Goal: Communication & Community: Answer question/provide support

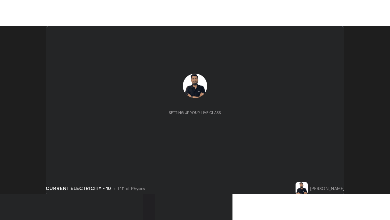
scroll to position [168, 390]
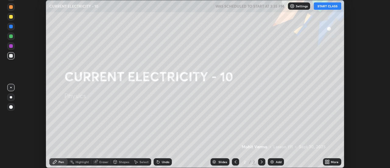
click at [333, 6] on button "START CLASS" at bounding box center [327, 5] width 27 height 7
click at [329, 163] on icon at bounding box center [329, 163] width 2 height 2
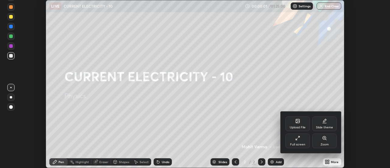
click at [296, 146] on div "Full screen" at bounding box center [297, 144] width 15 height 3
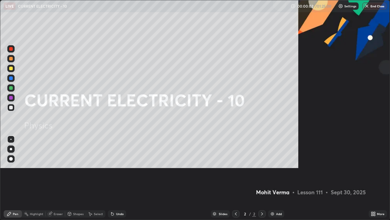
scroll to position [220, 390]
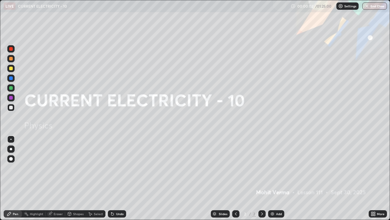
click at [278, 168] on div "Add" at bounding box center [279, 213] width 6 height 3
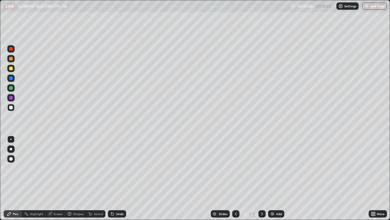
click at [277, 168] on div "Add" at bounding box center [279, 213] width 6 height 3
click at [56, 168] on div "Eraser" at bounding box center [58, 213] width 9 height 3
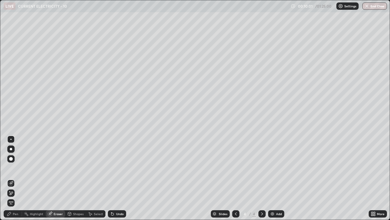
click at [16, 168] on div "Pen" at bounding box center [15, 213] width 5 height 3
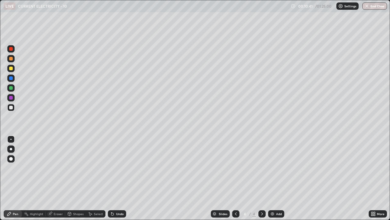
click at [57, 168] on div "Eraser" at bounding box center [58, 213] width 9 height 3
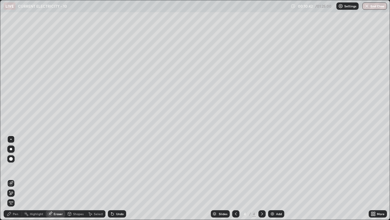
click at [12, 168] on icon at bounding box center [11, 192] width 5 height 5
click at [13, 168] on div "Pen" at bounding box center [15, 213] width 5 height 3
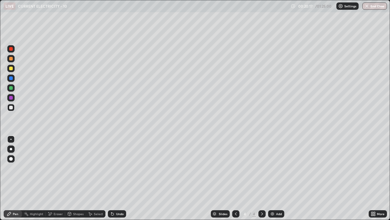
click at [282, 168] on div "Add" at bounding box center [276, 213] width 16 height 7
click at [62, 168] on div "Eraser" at bounding box center [58, 213] width 9 height 3
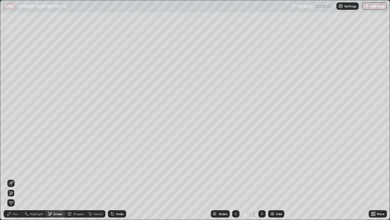
click at [271, 168] on img at bounding box center [272, 213] width 5 height 5
click at [224, 168] on div "Slides" at bounding box center [220, 213] width 19 height 7
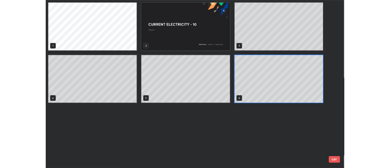
scroll to position [217, 387]
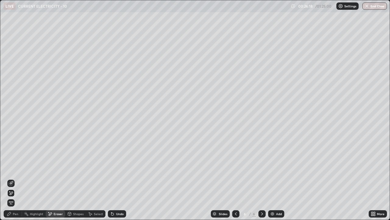
click at [12, 168] on div "Pen" at bounding box center [13, 213] width 18 height 7
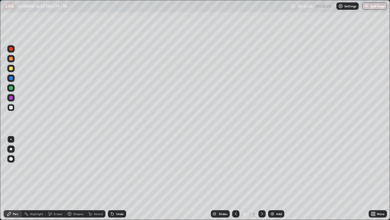
click at [59, 168] on div "Eraser" at bounding box center [58, 213] width 9 height 3
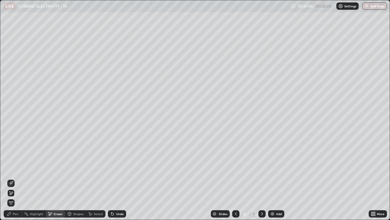
click at [14, 168] on span "Erase all" at bounding box center [11, 203] width 7 height 4
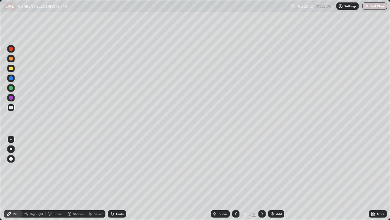
click at [280, 168] on div "Add" at bounding box center [279, 213] width 6 height 3
click at [54, 168] on div "Eraser" at bounding box center [58, 213] width 9 height 3
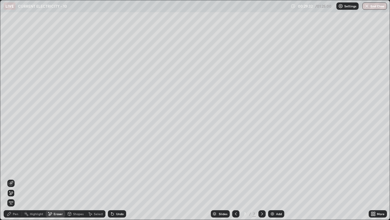
click at [17, 168] on div "Pen" at bounding box center [13, 213] width 18 height 7
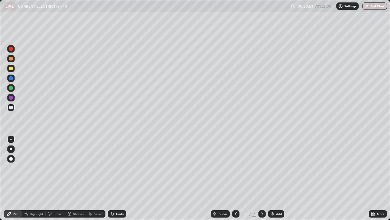
click at [118, 168] on div "Undo" at bounding box center [120, 213] width 8 height 3
click at [116, 168] on div "Undo" at bounding box center [117, 213] width 18 height 7
click at [118, 168] on div "Undo" at bounding box center [117, 213] width 18 height 7
click at [117, 168] on div "Undo" at bounding box center [117, 213] width 18 height 7
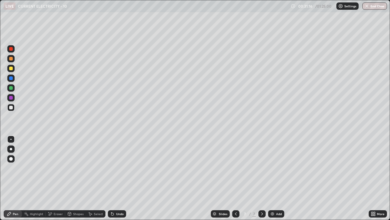
click at [118, 168] on div "Undo" at bounding box center [117, 213] width 18 height 7
click at [56, 168] on div "Eraser" at bounding box center [58, 213] width 9 height 3
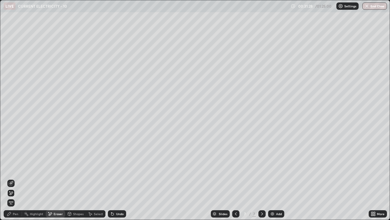
click at [13, 168] on div "Pen" at bounding box center [13, 213] width 18 height 7
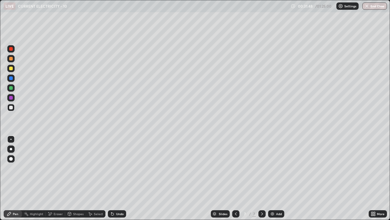
click at [12, 69] on div at bounding box center [11, 68] width 4 height 4
click at [13, 107] on div at bounding box center [10, 107] width 7 height 7
click at [62, 168] on div "Eraser" at bounding box center [58, 213] width 9 height 3
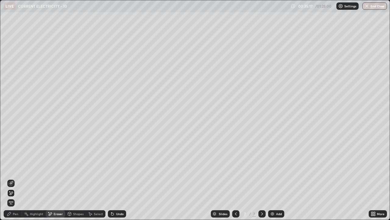
click at [16, 168] on div "Pen" at bounding box center [15, 213] width 5 height 3
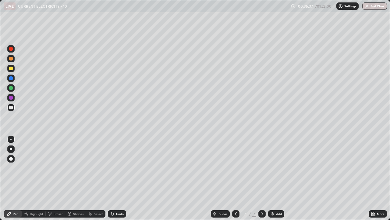
click at [274, 168] on img at bounding box center [272, 213] width 5 height 5
click at [57, 168] on div "Eraser" at bounding box center [58, 213] width 9 height 3
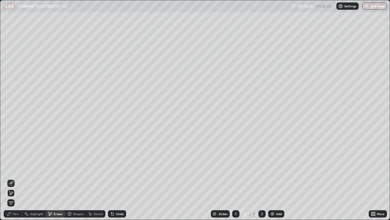
click at [18, 168] on div "Pen" at bounding box center [15, 213] width 5 height 3
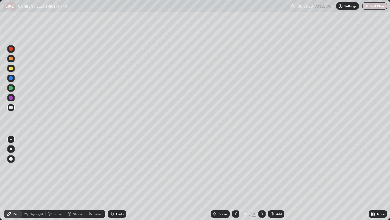
click at [116, 168] on div "Undo" at bounding box center [120, 213] width 8 height 3
click at [117, 168] on div "Undo" at bounding box center [120, 213] width 8 height 3
click at [116, 168] on div "Undo" at bounding box center [120, 213] width 8 height 3
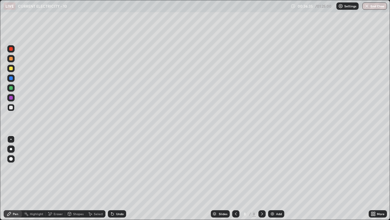
click at [116, 168] on div "Undo" at bounding box center [120, 213] width 8 height 3
click at [117, 168] on div "Undo" at bounding box center [120, 213] width 8 height 3
click at [118, 168] on div "Undo" at bounding box center [120, 213] width 8 height 3
click at [114, 168] on div "Undo" at bounding box center [117, 213] width 18 height 7
click at [54, 168] on div "Eraser" at bounding box center [56, 213] width 20 height 7
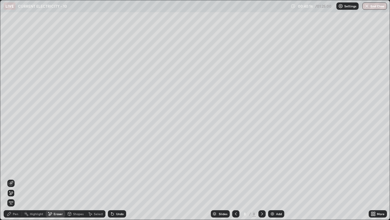
click at [17, 168] on div "Pen" at bounding box center [15, 213] width 5 height 3
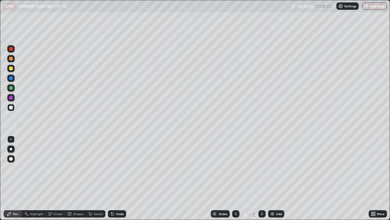
click at [276, 168] on div "Add" at bounding box center [279, 213] width 6 height 3
click at [116, 168] on div "Undo" at bounding box center [120, 213] width 8 height 3
click at [11, 67] on div at bounding box center [11, 68] width 4 height 4
click at [278, 168] on div "Add" at bounding box center [279, 213] width 6 height 3
click at [7, 109] on div at bounding box center [10, 107] width 7 height 7
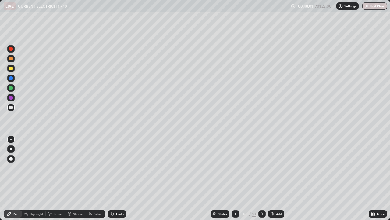
click at [10, 106] on div at bounding box center [11, 108] width 4 height 4
click at [10, 149] on div at bounding box center [11, 149] width 2 height 2
click at [235, 168] on div at bounding box center [235, 213] width 7 height 7
click at [281, 168] on div "Add" at bounding box center [276, 213] width 16 height 7
click at [238, 168] on div at bounding box center [235, 213] width 7 height 12
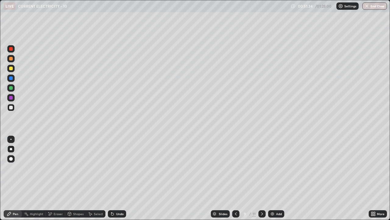
click at [278, 168] on div "Add" at bounding box center [279, 213] width 6 height 3
click at [11, 108] on div at bounding box center [11, 108] width 4 height 4
click at [11, 139] on div at bounding box center [10, 138] width 1 height 1
click at [276, 168] on div "Add" at bounding box center [276, 213] width 16 height 7
click at [52, 168] on icon at bounding box center [50, 213] width 5 height 5
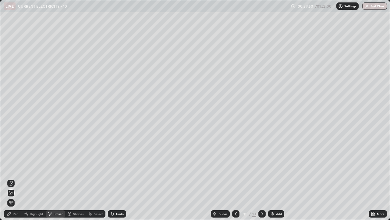
click at [18, 168] on div "Pen" at bounding box center [13, 213] width 18 height 7
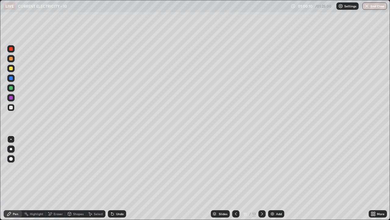
click at [116, 168] on div "Undo" at bounding box center [120, 213] width 8 height 3
click at [10, 71] on div at bounding box center [10, 68] width 7 height 7
click at [118, 168] on div "Undo" at bounding box center [117, 213] width 18 height 7
click at [117, 168] on div "Undo" at bounding box center [120, 213] width 8 height 3
click at [116, 168] on div "Undo" at bounding box center [120, 213] width 8 height 3
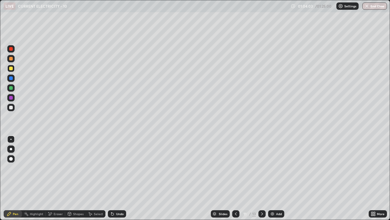
click at [115, 168] on div "Undo" at bounding box center [117, 213] width 18 height 7
click at [116, 168] on div "Undo" at bounding box center [120, 213] width 8 height 3
click at [117, 168] on div "Undo" at bounding box center [117, 213] width 18 height 7
click at [58, 168] on div "Eraser" at bounding box center [58, 213] width 9 height 3
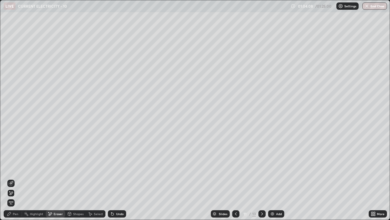
click at [15, 168] on div "Pen" at bounding box center [15, 213] width 5 height 3
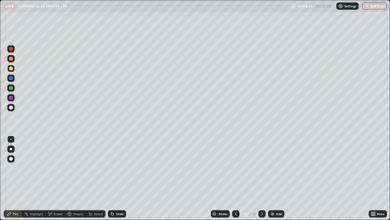
click at [274, 168] on div "Add" at bounding box center [276, 213] width 16 height 7
click at [238, 168] on icon at bounding box center [236, 213] width 5 height 5
click at [261, 168] on icon at bounding box center [262, 213] width 5 height 5
click at [11, 107] on div at bounding box center [11, 108] width 4 height 4
click at [262, 168] on icon at bounding box center [262, 213] width 5 height 5
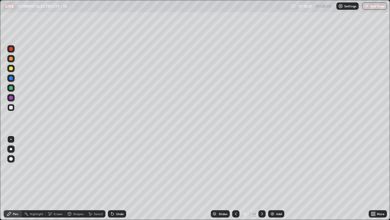
click at [108, 168] on div "Undo" at bounding box center [116, 213] width 21 height 12
click at [324, 168] on div "Slides 13 / 14 Add" at bounding box center [247, 213] width 243 height 12
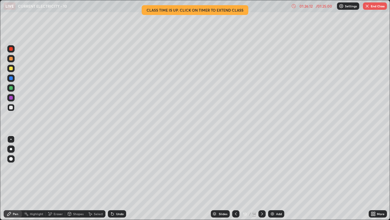
click at [374, 9] on button "End Class" at bounding box center [375, 5] width 24 height 7
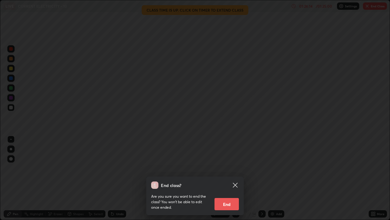
click at [231, 168] on button "End" at bounding box center [227, 204] width 24 height 12
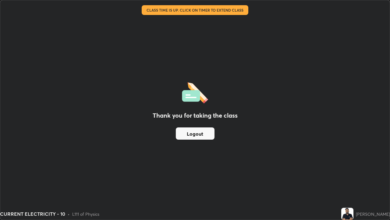
click at [208, 134] on button "Logout" at bounding box center [195, 133] width 39 height 12
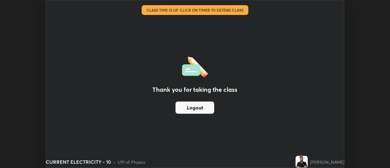
scroll to position [30328, 30105]
